Goal: Feedback & Contribution: Submit feedback/report problem

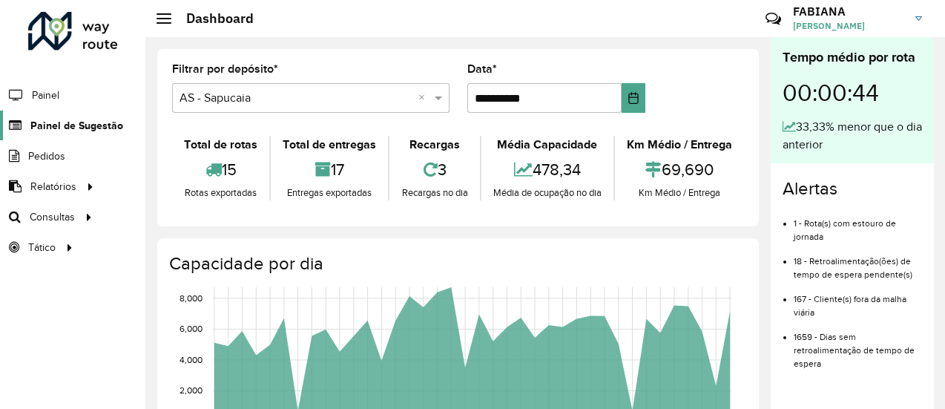
click at [97, 119] on span "Painel de Sugestão" at bounding box center [76, 126] width 93 height 16
click at [99, 123] on span "Painel de Sugestão" at bounding box center [76, 126] width 93 height 16
click at [36, 122] on span "Painel de Sugestão" at bounding box center [76, 126] width 93 height 16
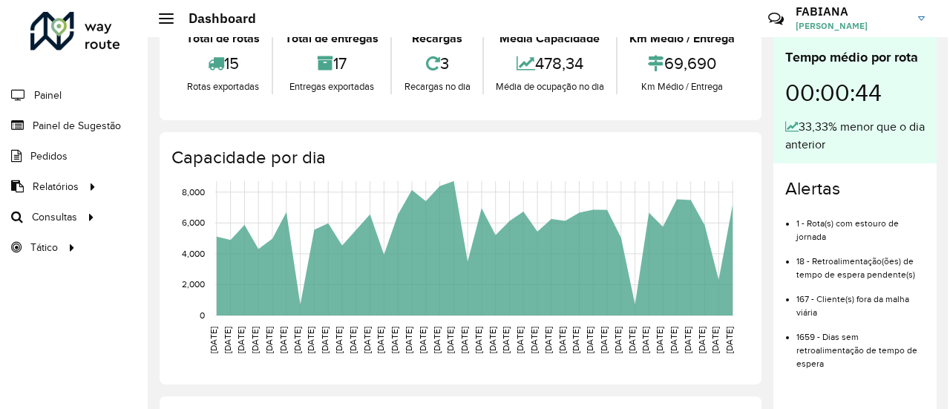
scroll to position [74, 0]
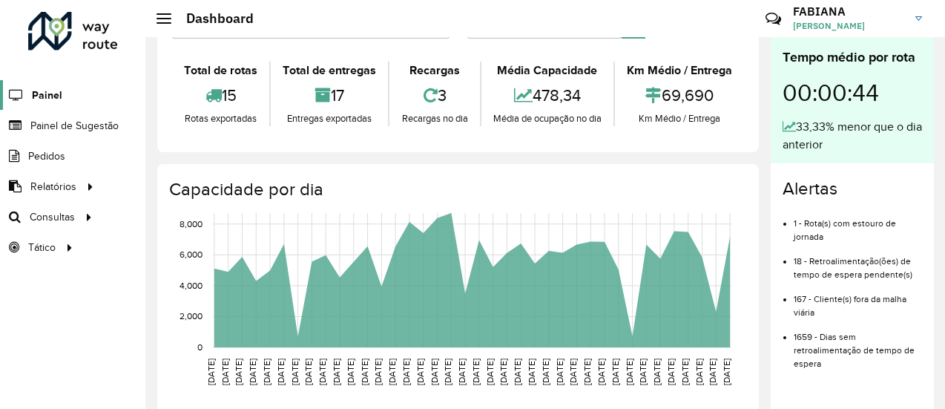
click at [47, 91] on span "Painel" at bounding box center [47, 96] width 30 height 16
click at [16, 125] on icon at bounding box center [13, 125] width 27 height 13
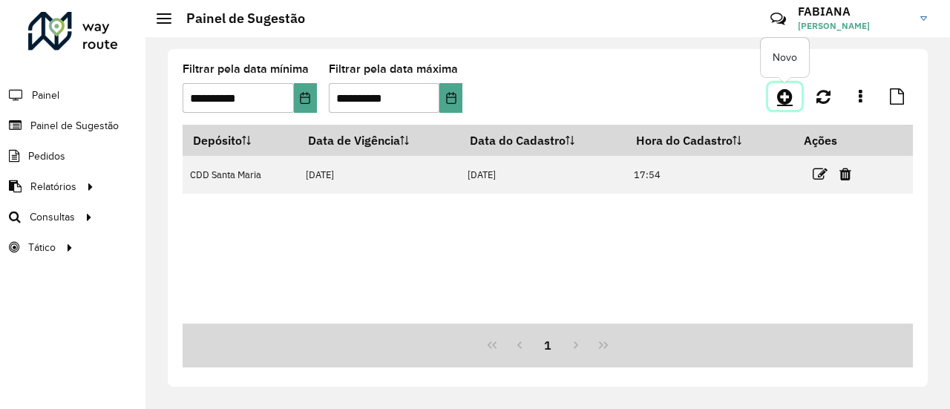
click at [778, 96] on icon at bounding box center [785, 97] width 16 height 18
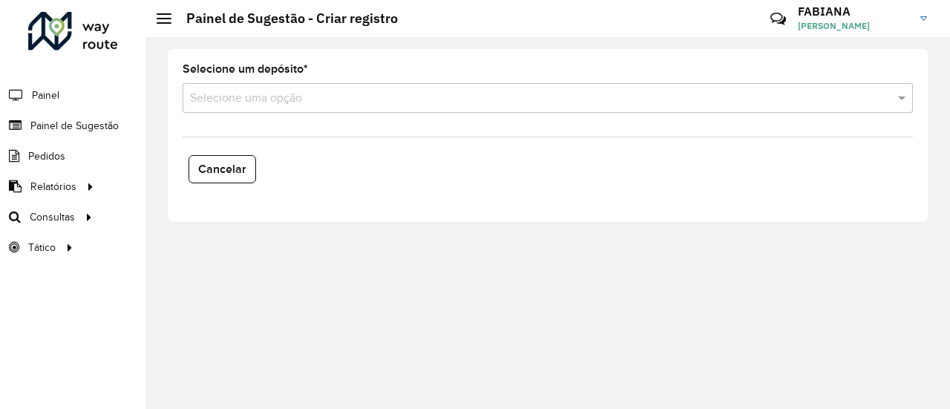
click at [352, 93] on input "text" at bounding box center [533, 99] width 686 height 18
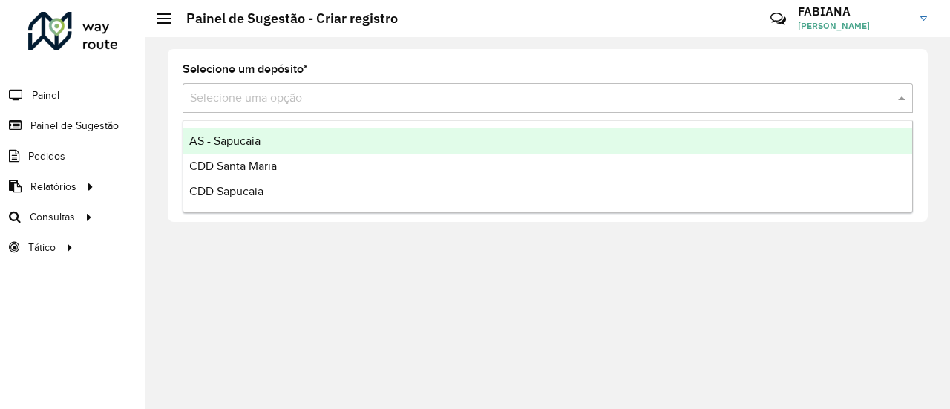
click at [288, 145] on div "AS - Sapucaia" at bounding box center [547, 140] width 729 height 25
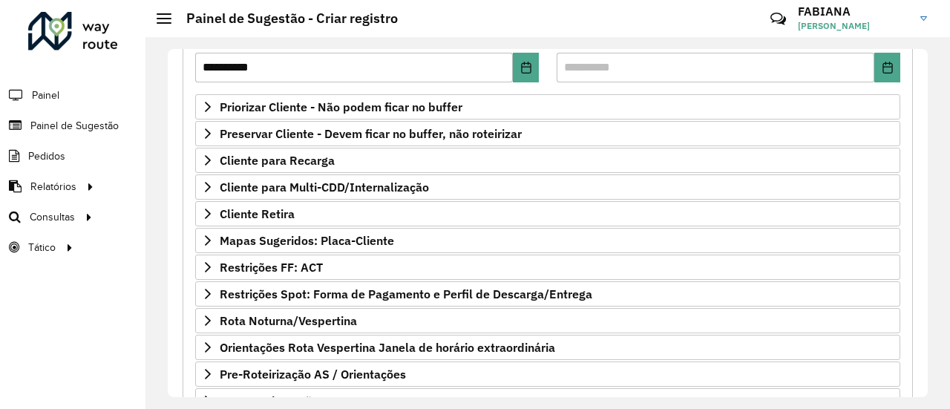
scroll to position [322, 0]
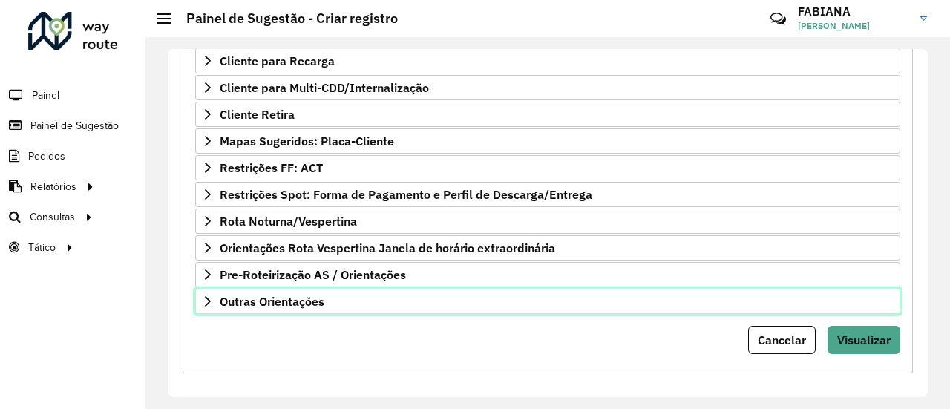
click at [294, 298] on span "Outras Orientações" at bounding box center [272, 301] width 105 height 12
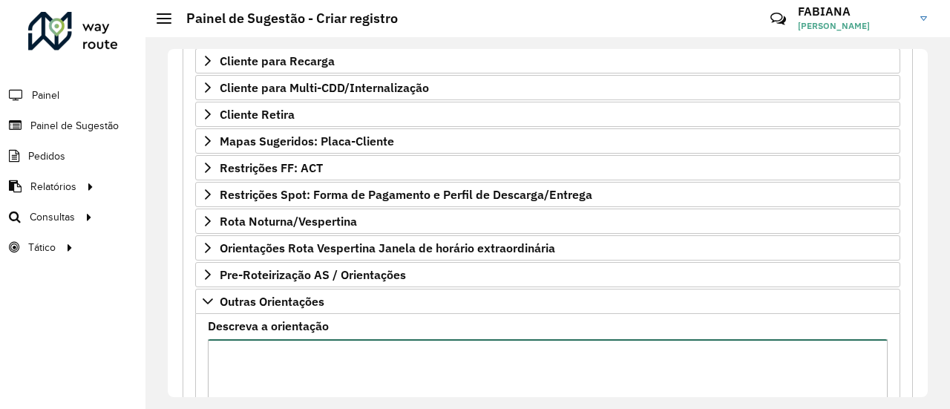
click at [286, 347] on textarea "Descreva a orientação" at bounding box center [548, 401] width 680 height 125
paste textarea "**********"
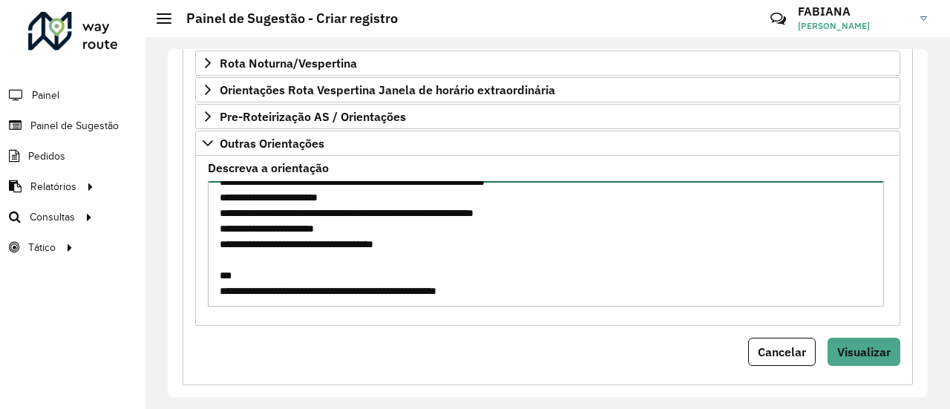
scroll to position [492, 0]
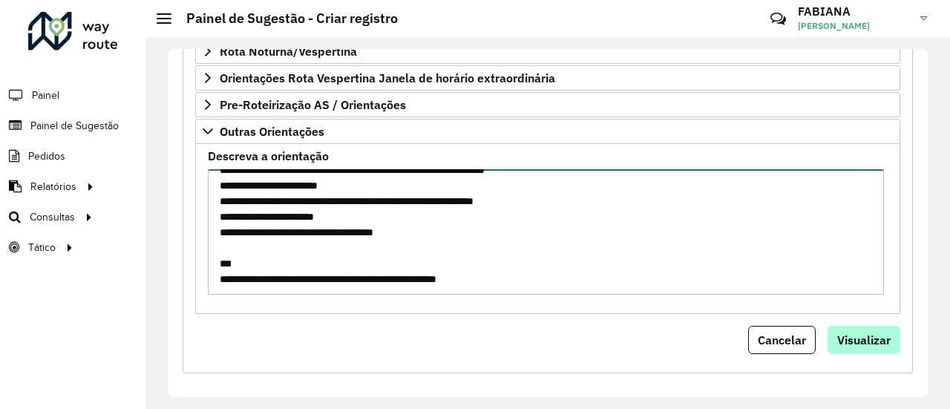
type textarea "**********"
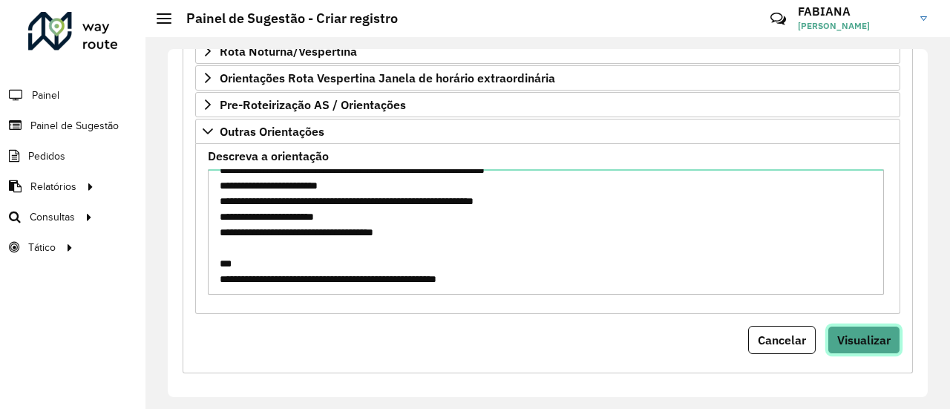
click at [882, 337] on span "Visualizar" at bounding box center [863, 339] width 53 height 15
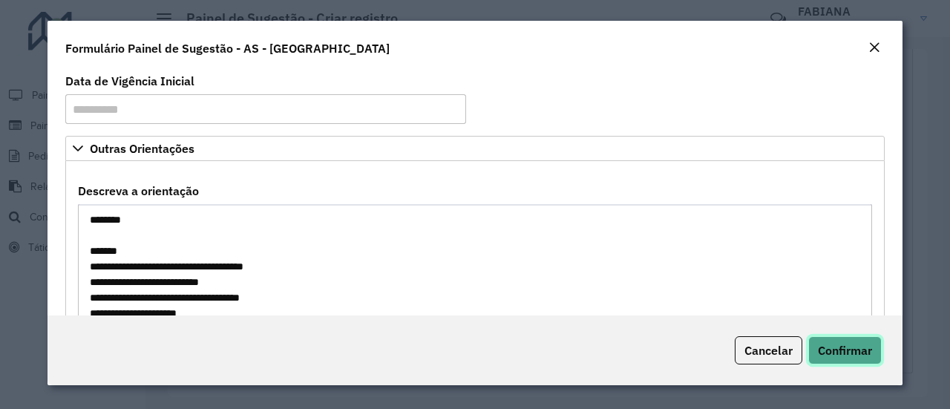
click at [852, 344] on span "Confirmar" at bounding box center [845, 350] width 54 height 15
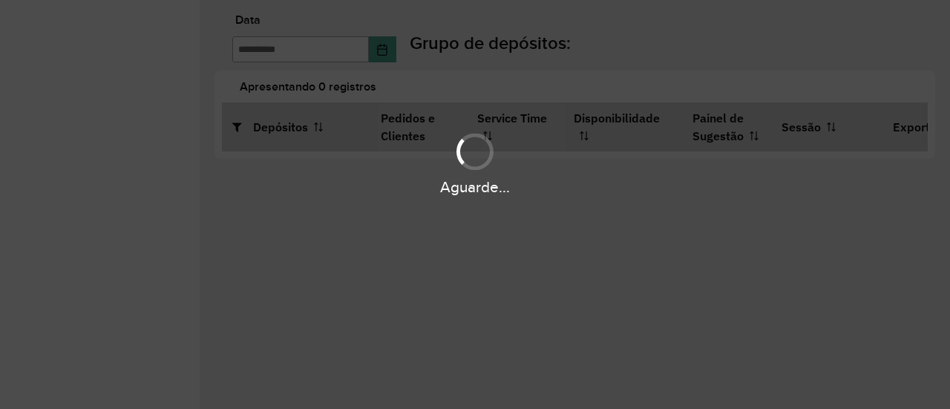
type input "**********"
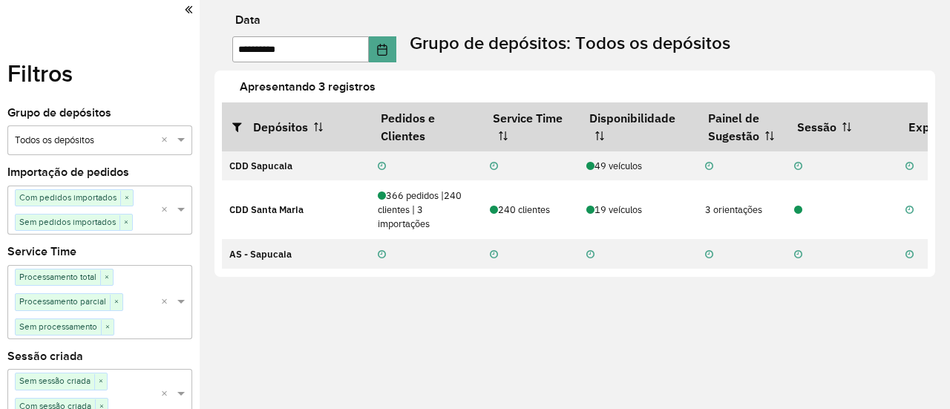
click at [185, 7] on icon at bounding box center [188, 9] width 7 height 13
